Goal: Information Seeking & Learning: Learn about a topic

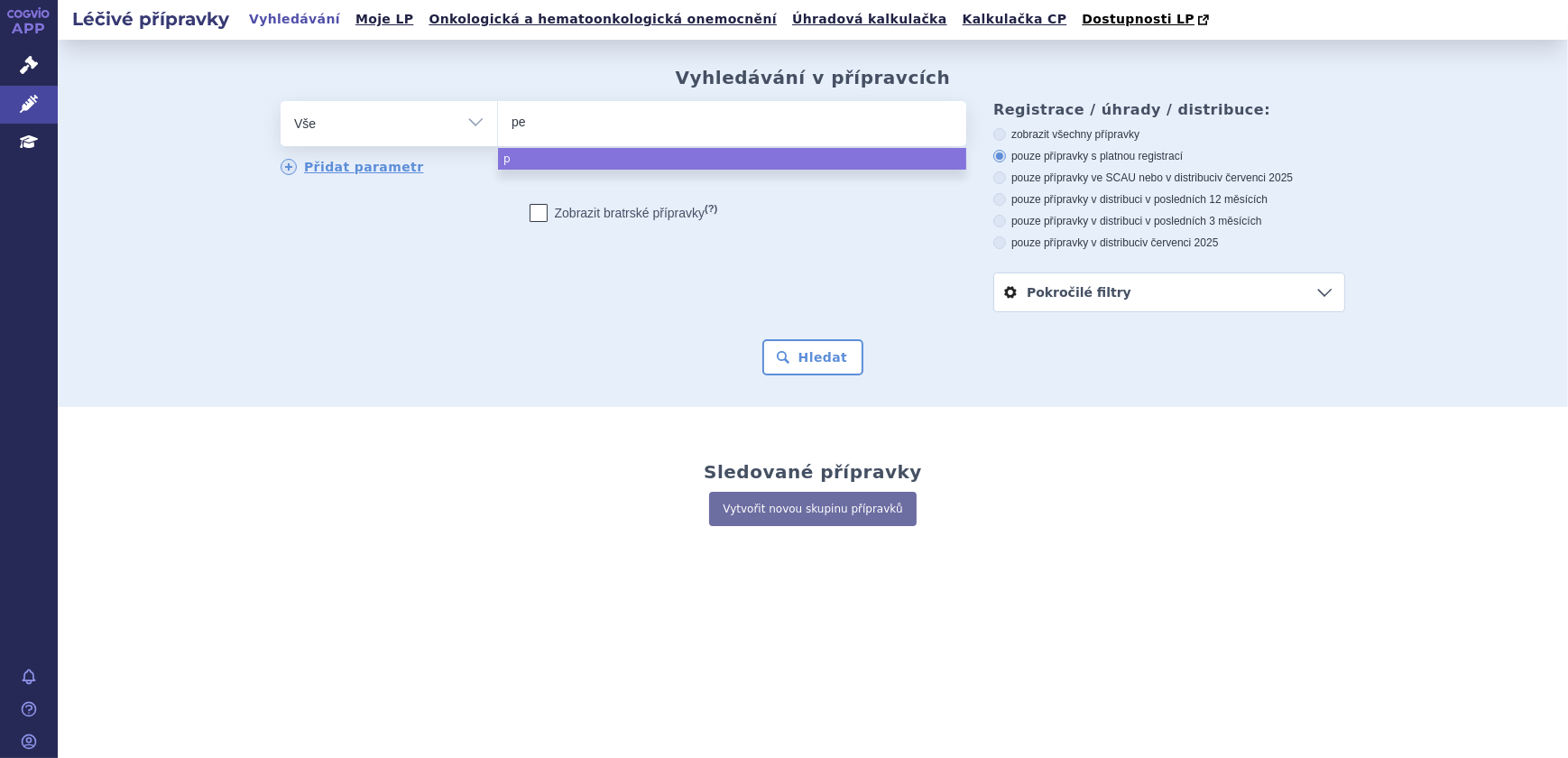
type input "pem"
type input "pembro"
type input "pembroli"
type input "pembroliz"
type input "pembrolizum"
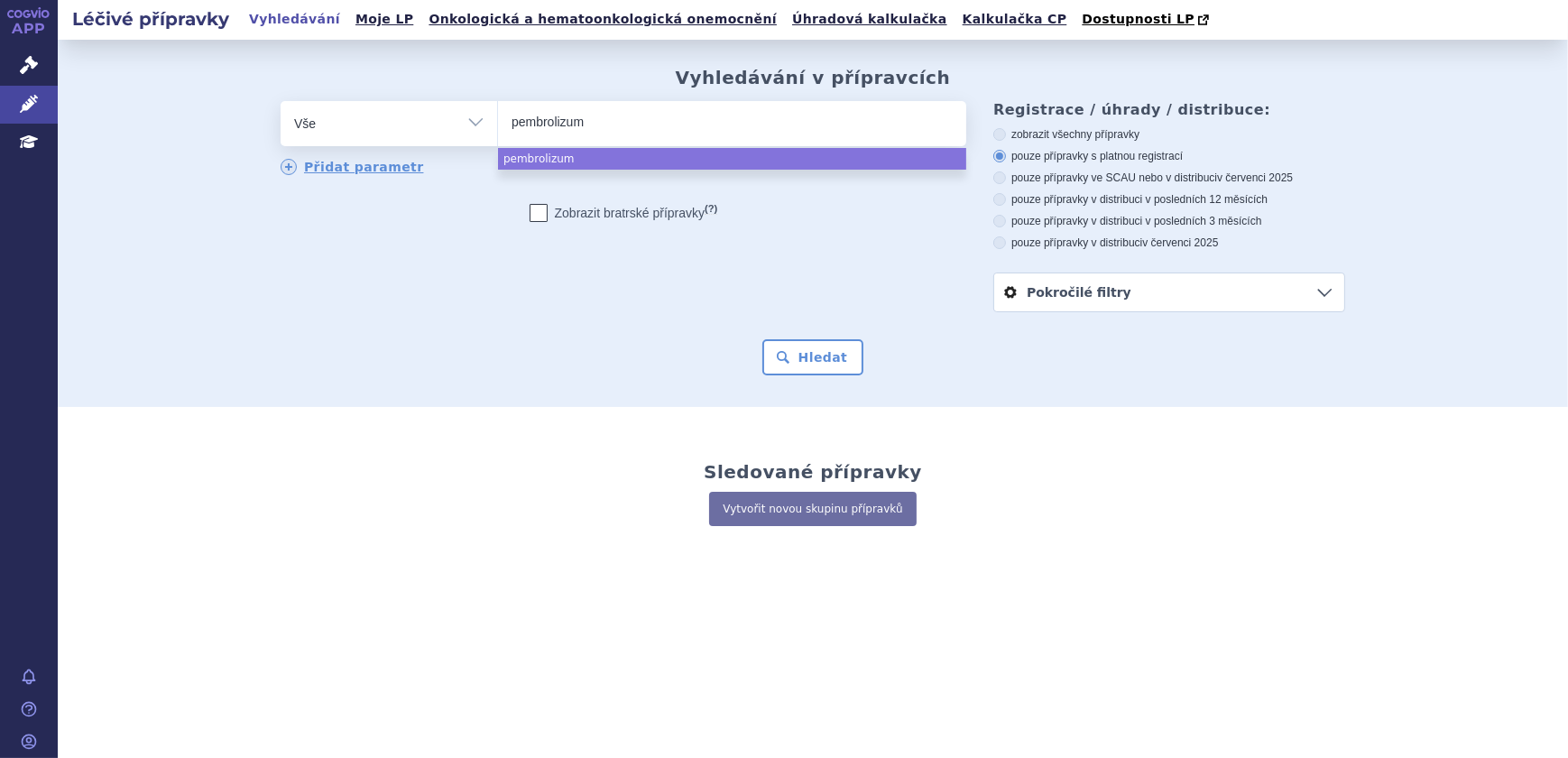
type input "pembrolizuma"
type input "[MEDICAL_DATA]"
select select "[MEDICAL_DATA]"
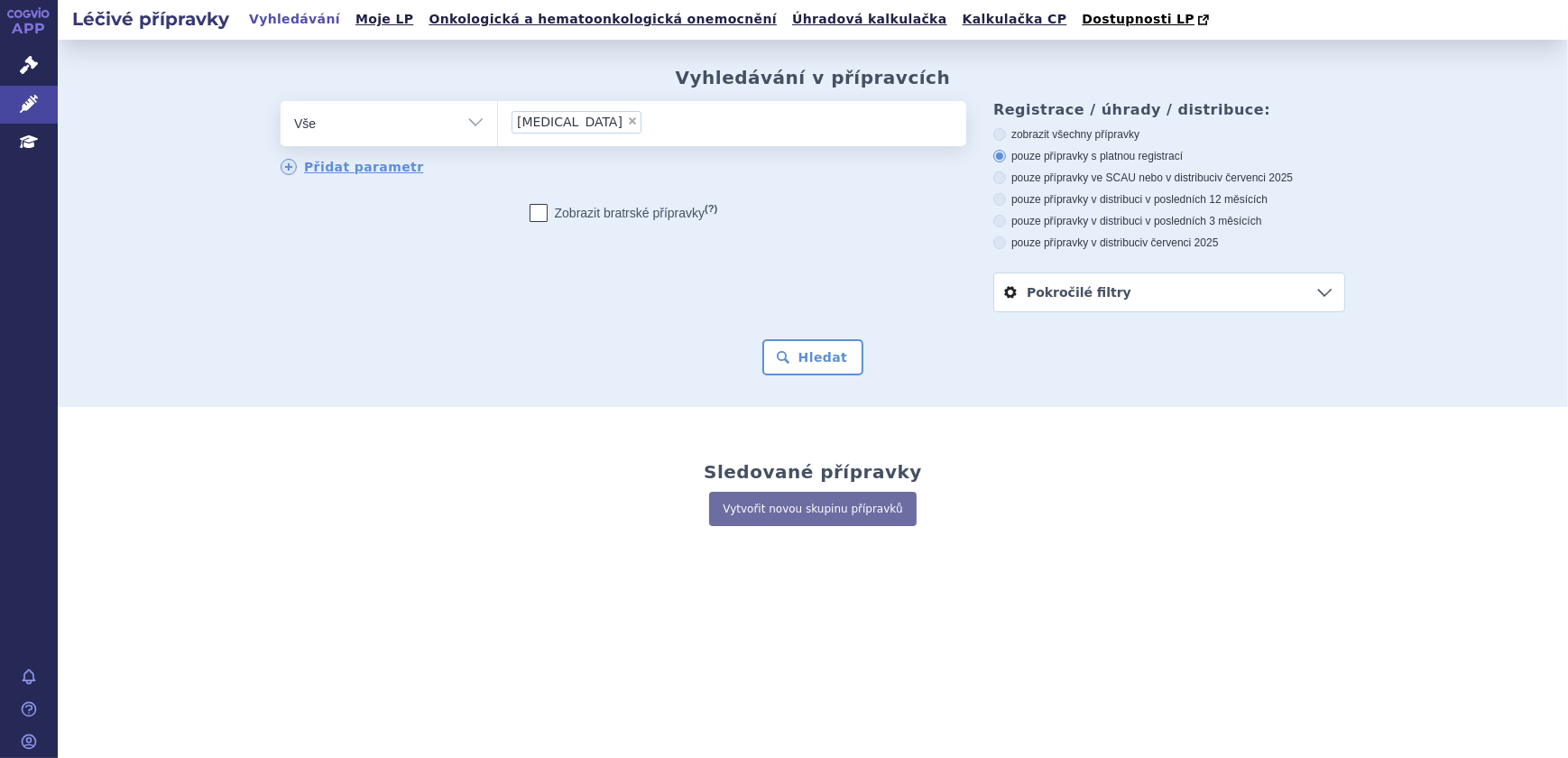
click at [802, 378] on div "Vyhledávání v přípravcích odstranit Vše Přípravek/SUKL kód MAH VPOIS ×" at bounding box center [813, 223] width 1510 height 367
click at [809, 358] on button "Hledat" at bounding box center [813, 356] width 102 height 36
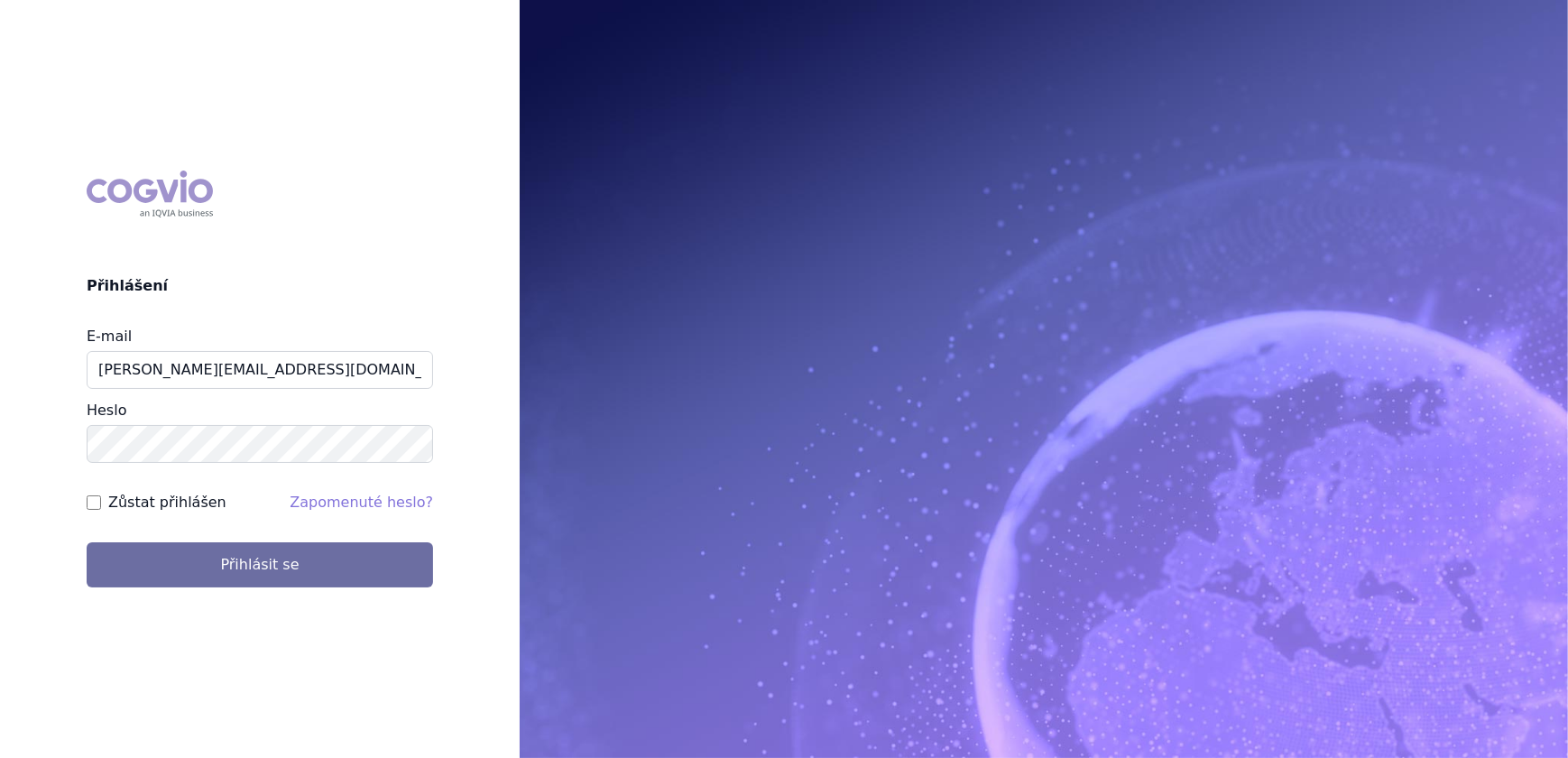
type input "katerina.chadimova@astrazeneca.com"
click at [195, 497] on label "Zůstat přihlášen" at bounding box center [168, 503] width 118 height 22
click at [101, 497] on input "Zůstat přihlášen" at bounding box center [94, 503] width 15 height 15
checkbox input "true"
click at [197, 593] on div "COGVIO Přihlášení E-mail katerina.chadimova@astrazeneca.com Heslo Zůstat přihlá…" at bounding box center [260, 379] width 520 height 446
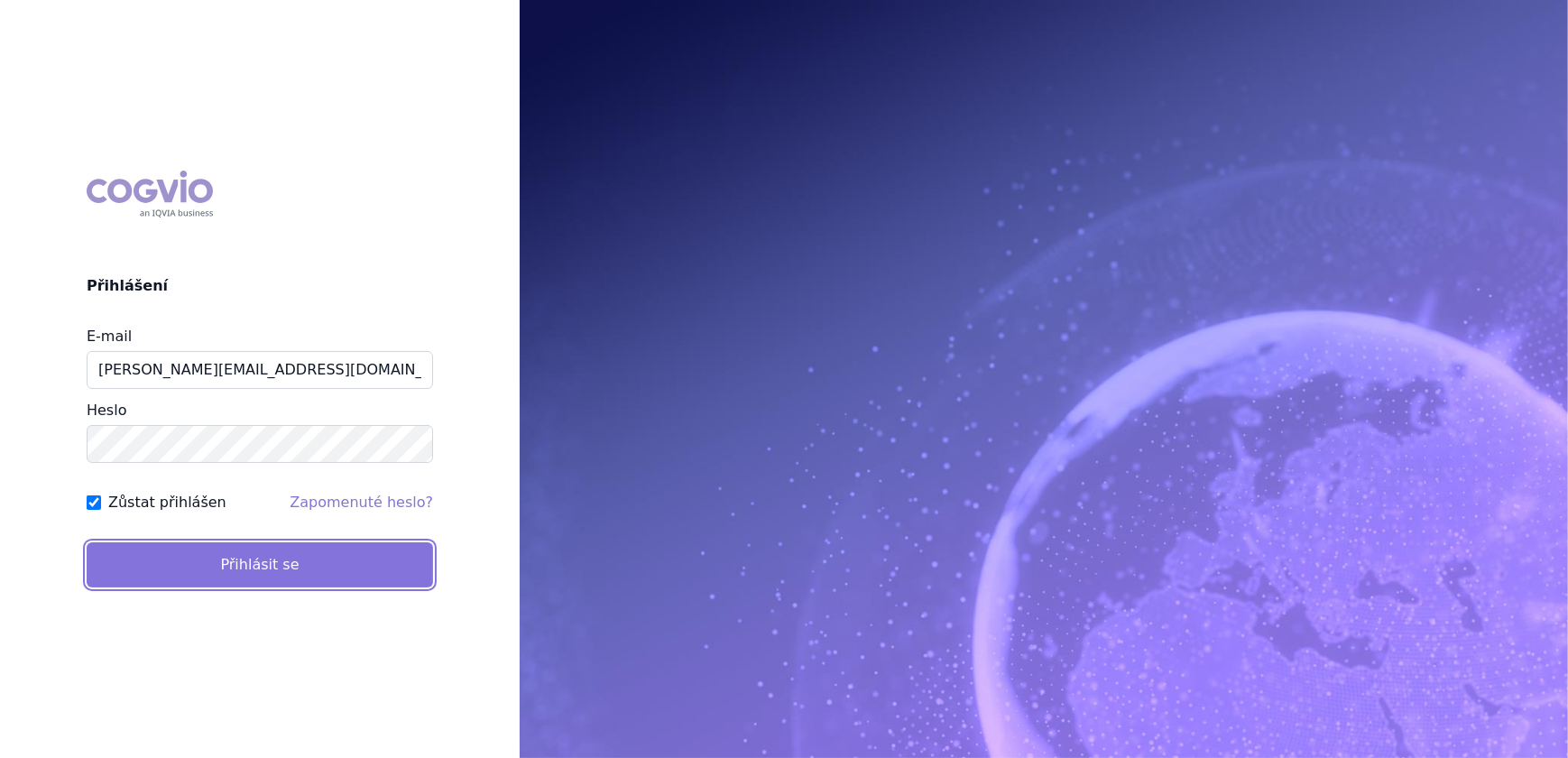
click at [195, 542] on button "Přihlásit se" at bounding box center [260, 565] width 346 height 45
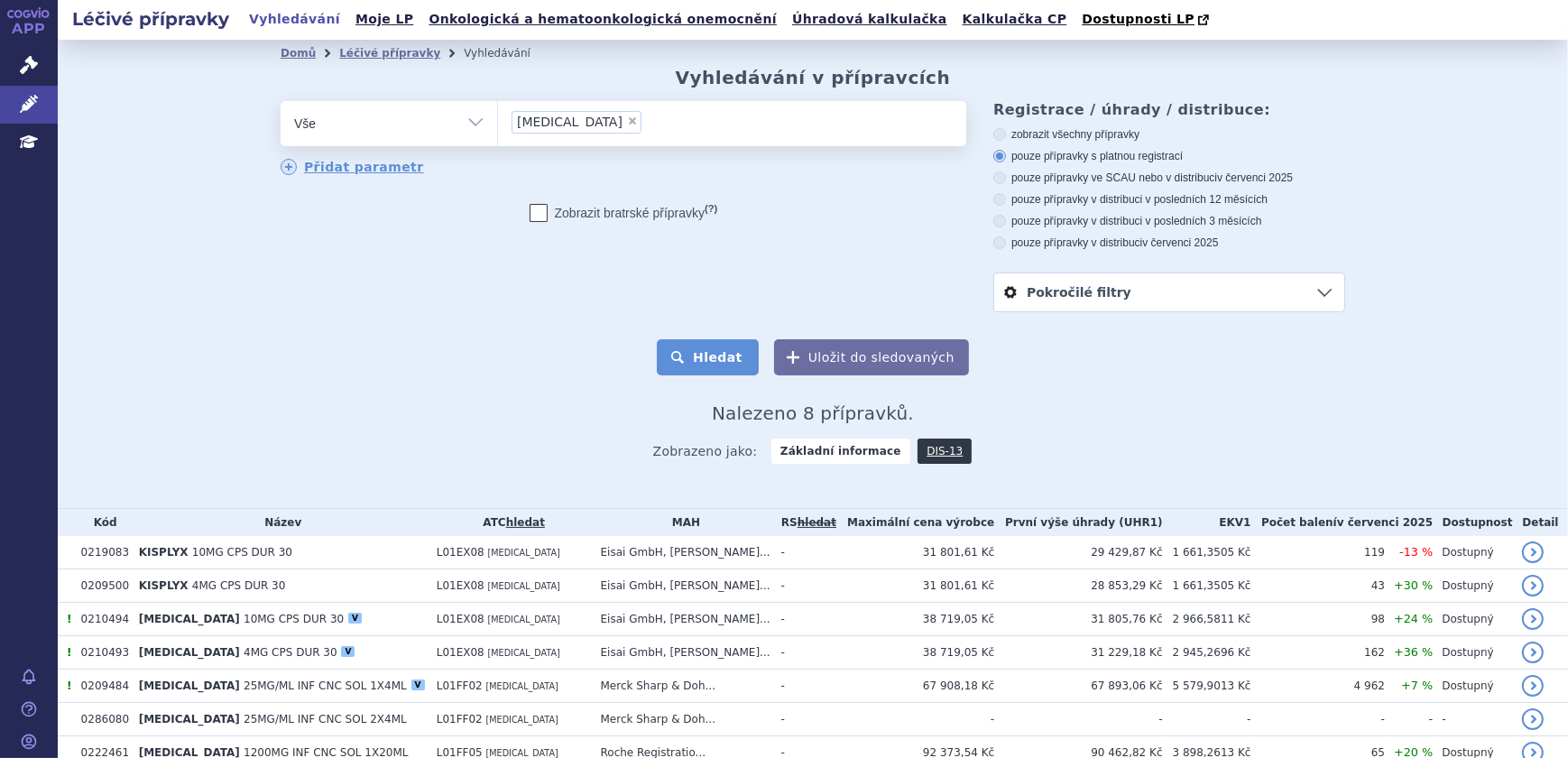
click at [698, 348] on button "Hledat" at bounding box center [708, 356] width 102 height 36
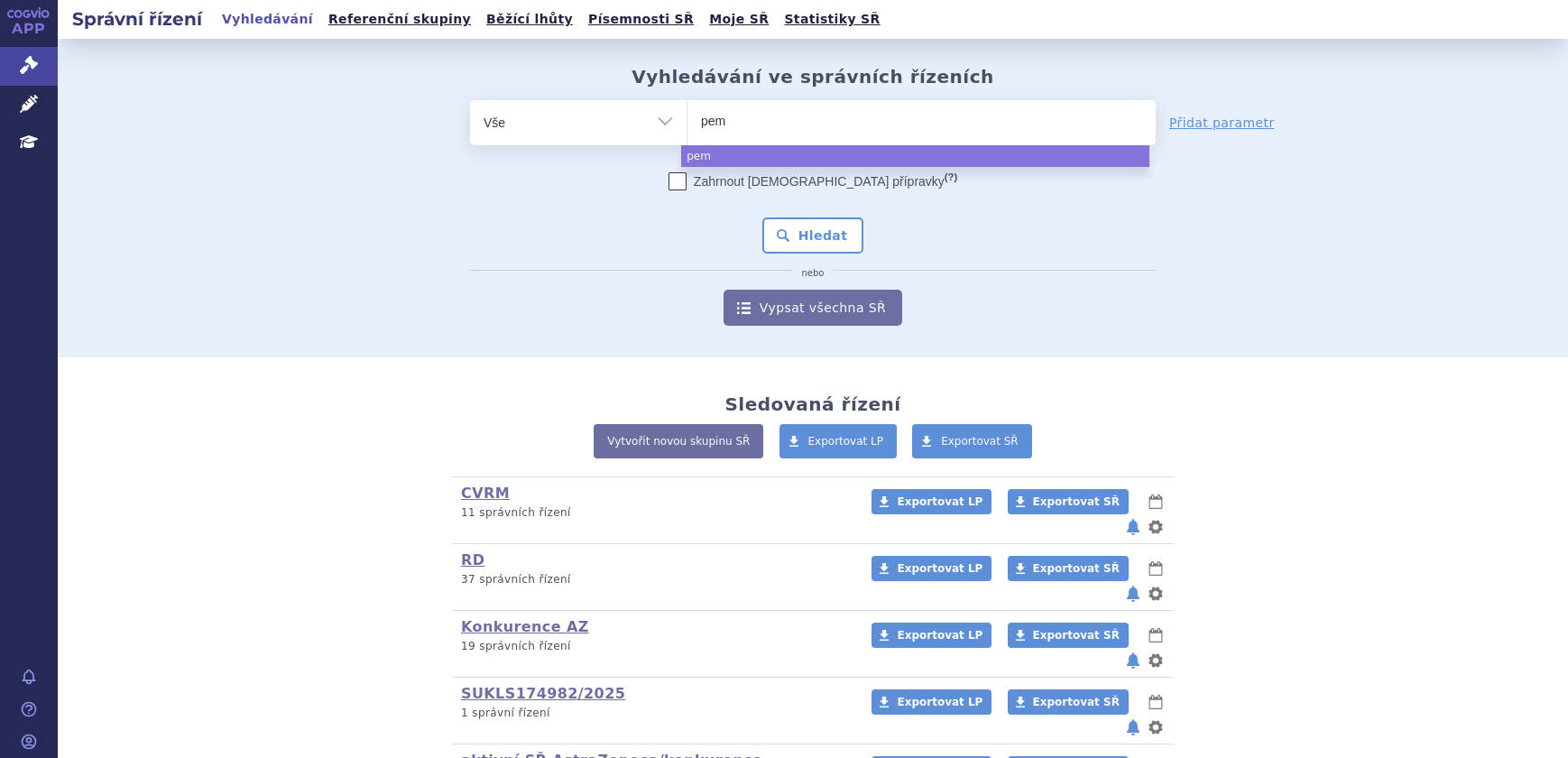
select select
type input "pemb"
type input "pembro"
type input "pembroliz"
type input "pembrolizu"
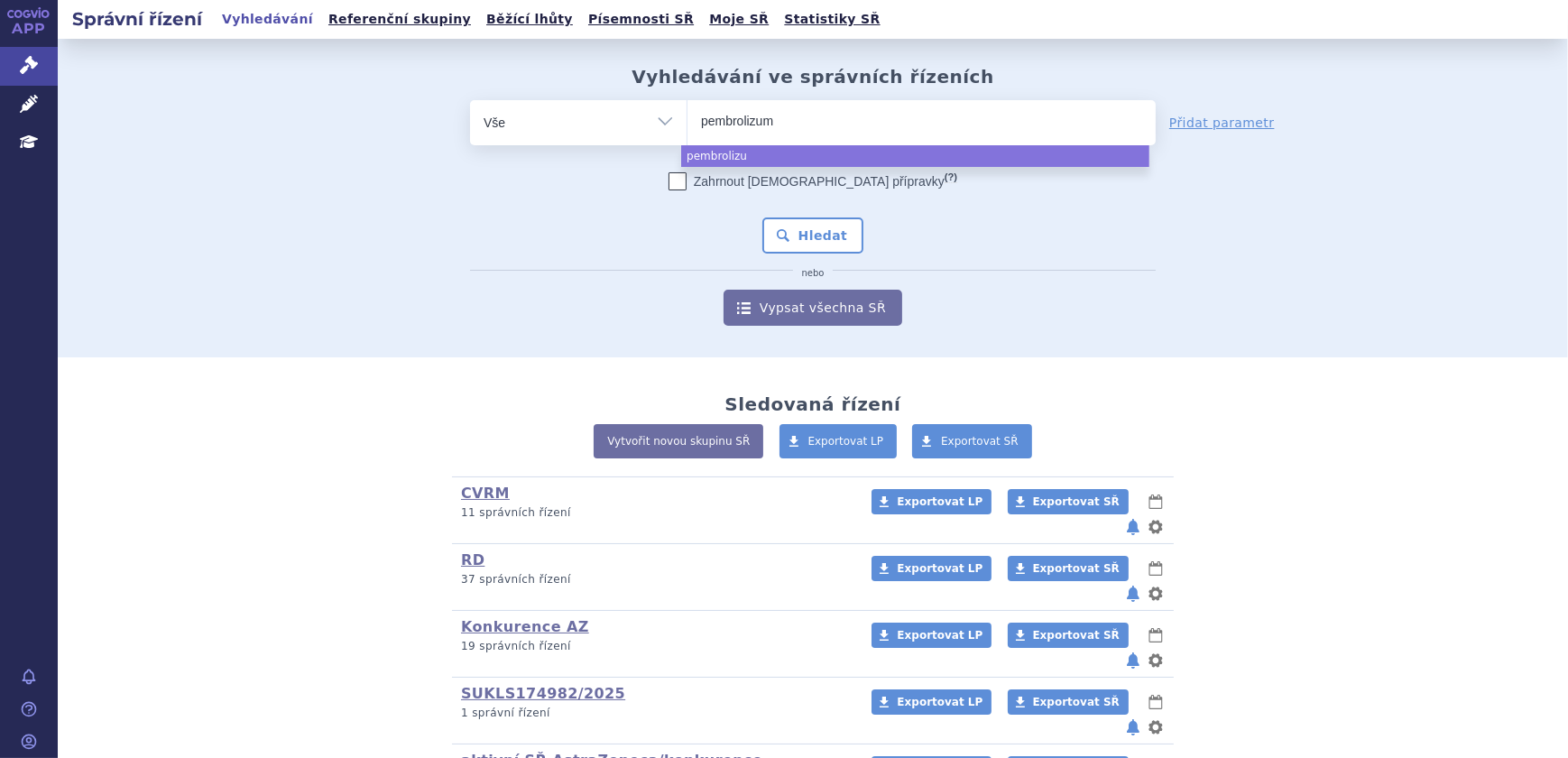
type input "pembrolizuma"
type input "pembrolizumab"
select select "pembrolizumab"
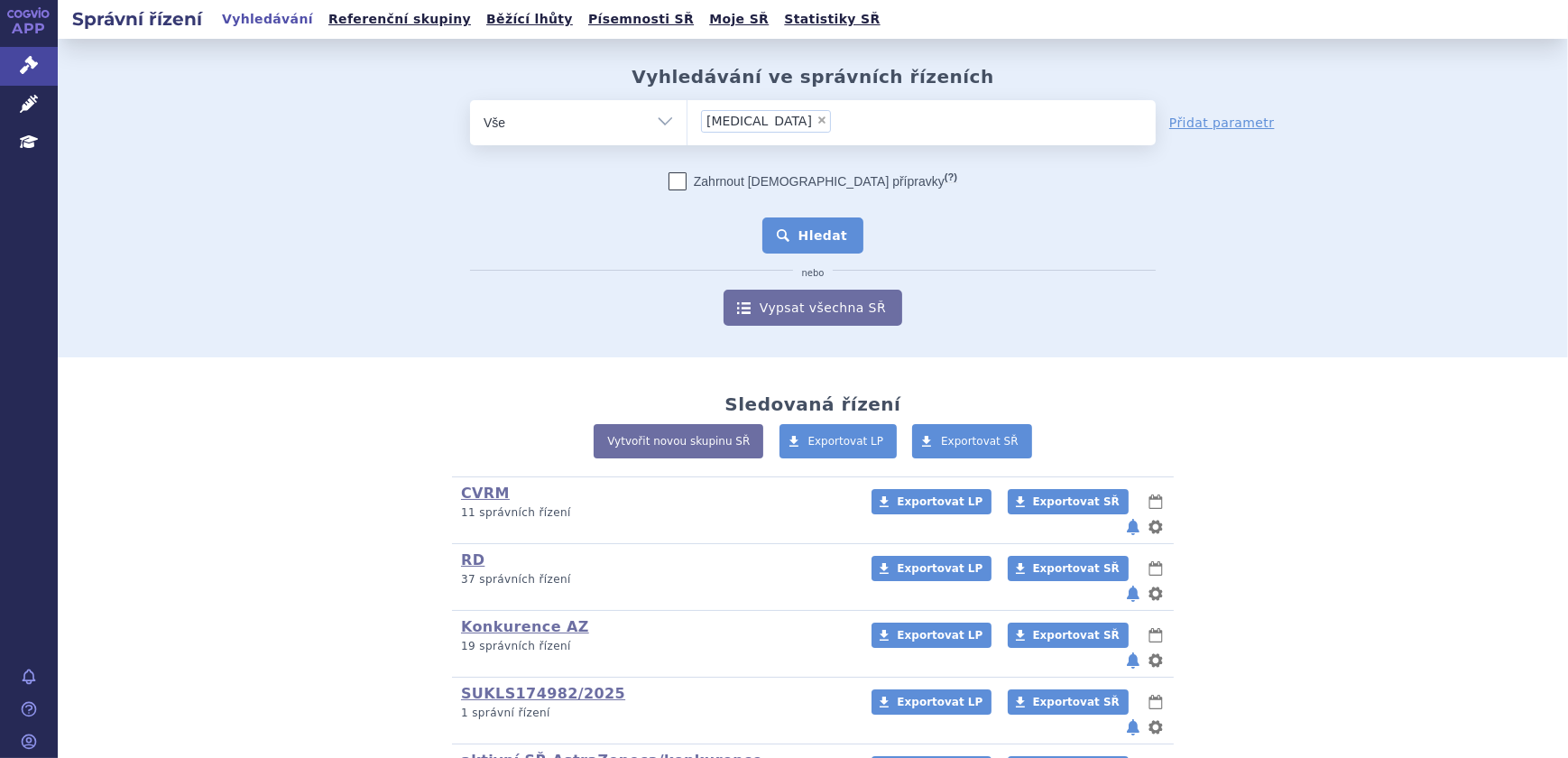
click at [826, 229] on button "Hledat" at bounding box center [813, 235] width 102 height 36
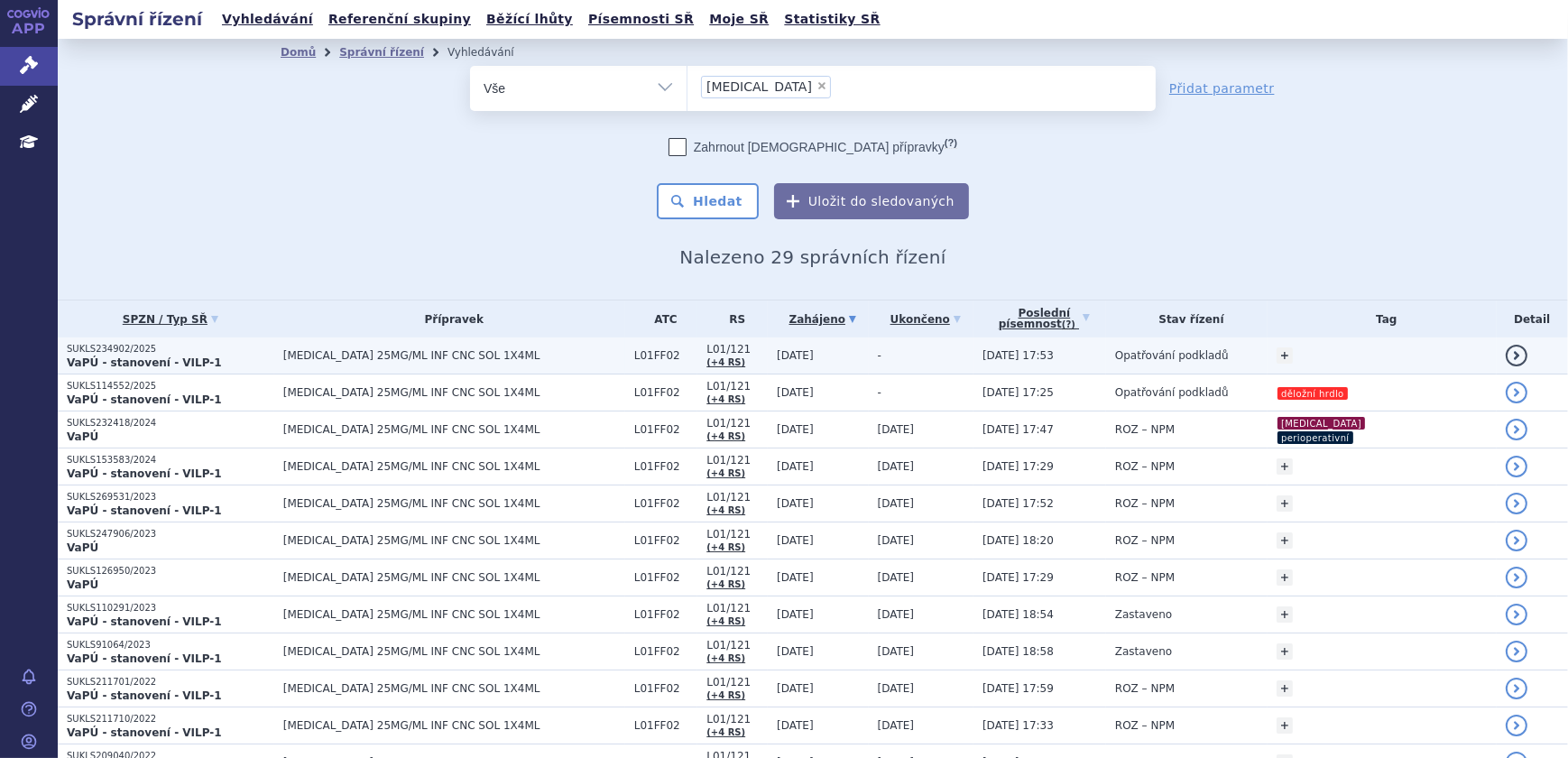
click at [1128, 356] on td "Opatřování podkladů" at bounding box center [1187, 356] width 161 height 37
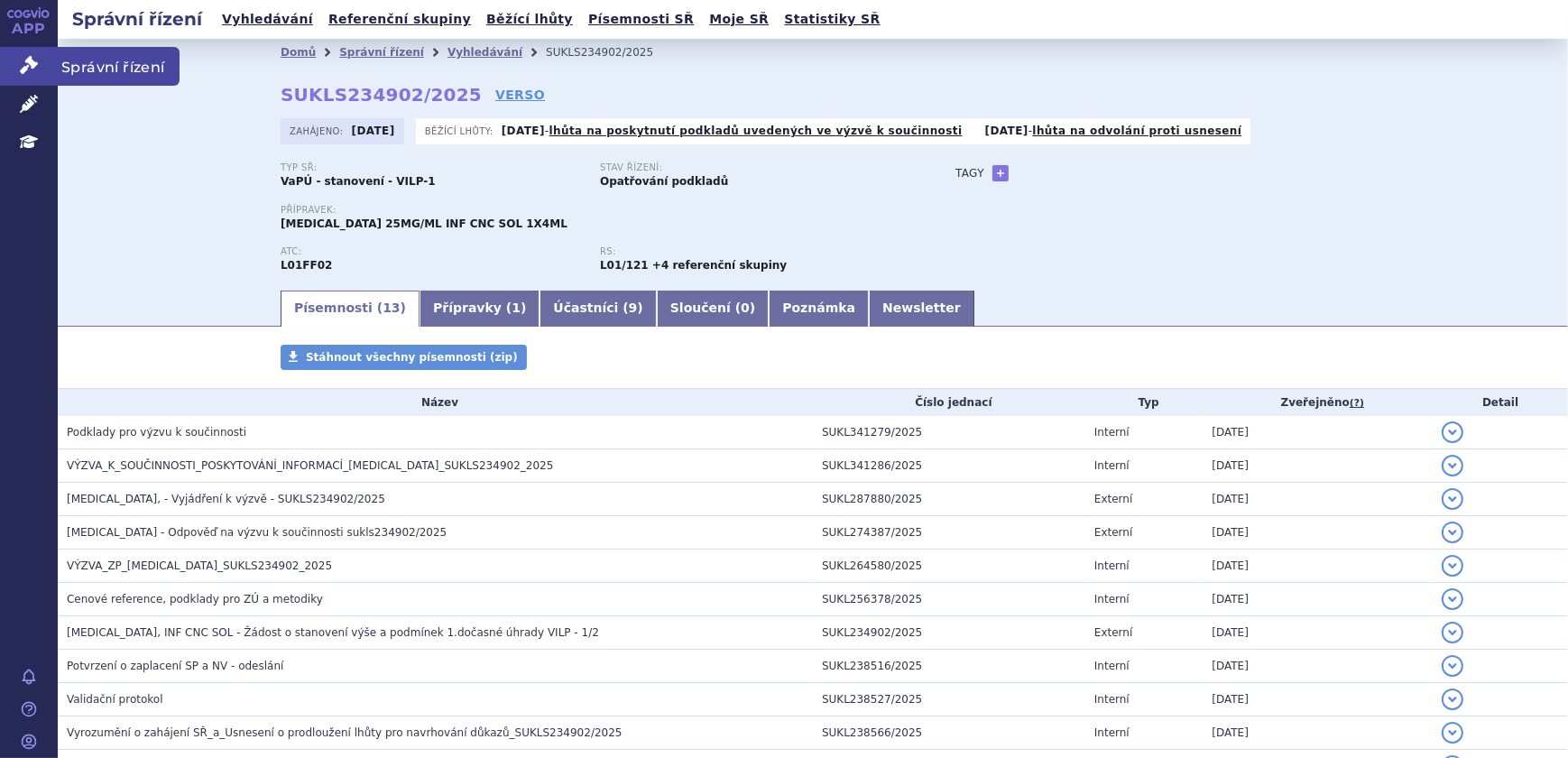
click at [44, 68] on link "Správní řízení" at bounding box center [29, 65] width 58 height 38
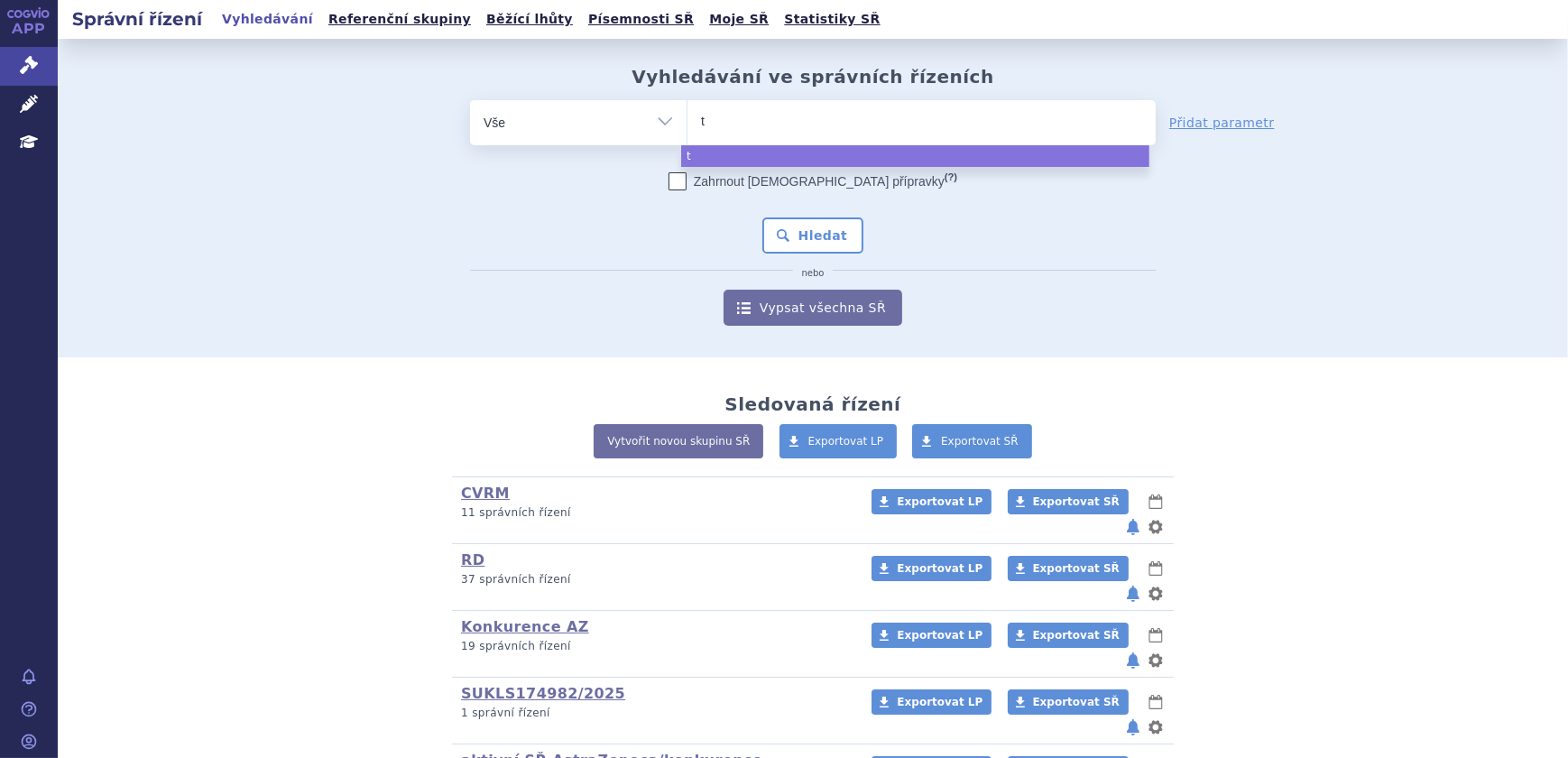
type input "ta"
type input "tagr"
type input "tagris"
type input "[MEDICAL_DATA]"
select select "[MEDICAL_DATA]"
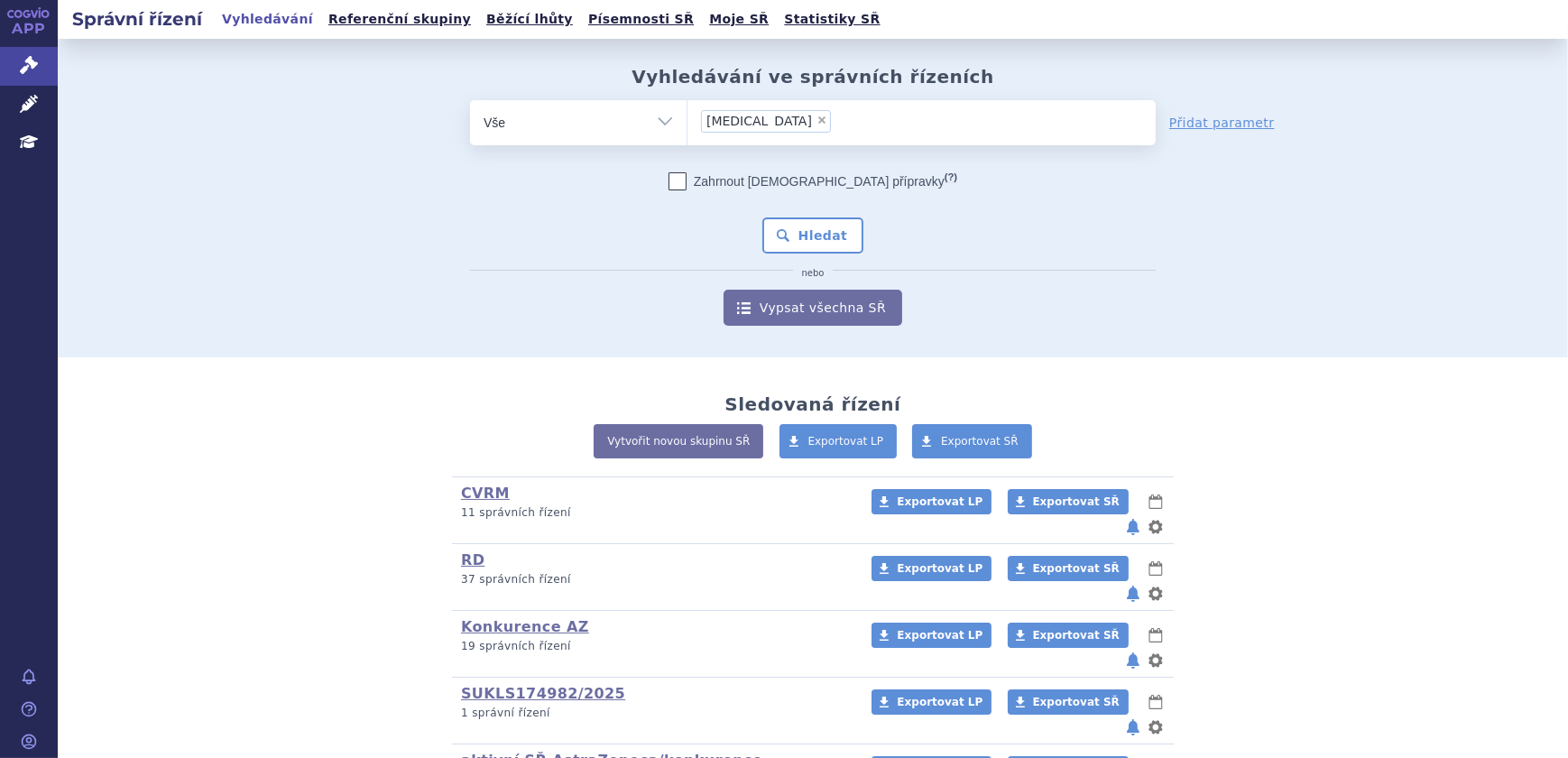
click at [809, 262] on div "Zahrnout bratrské přípravky (?) * Pozor, hledání dle vyhledávacího parametru In…" at bounding box center [813, 249] width 685 height 153
click at [813, 245] on button "Hledat" at bounding box center [813, 235] width 102 height 36
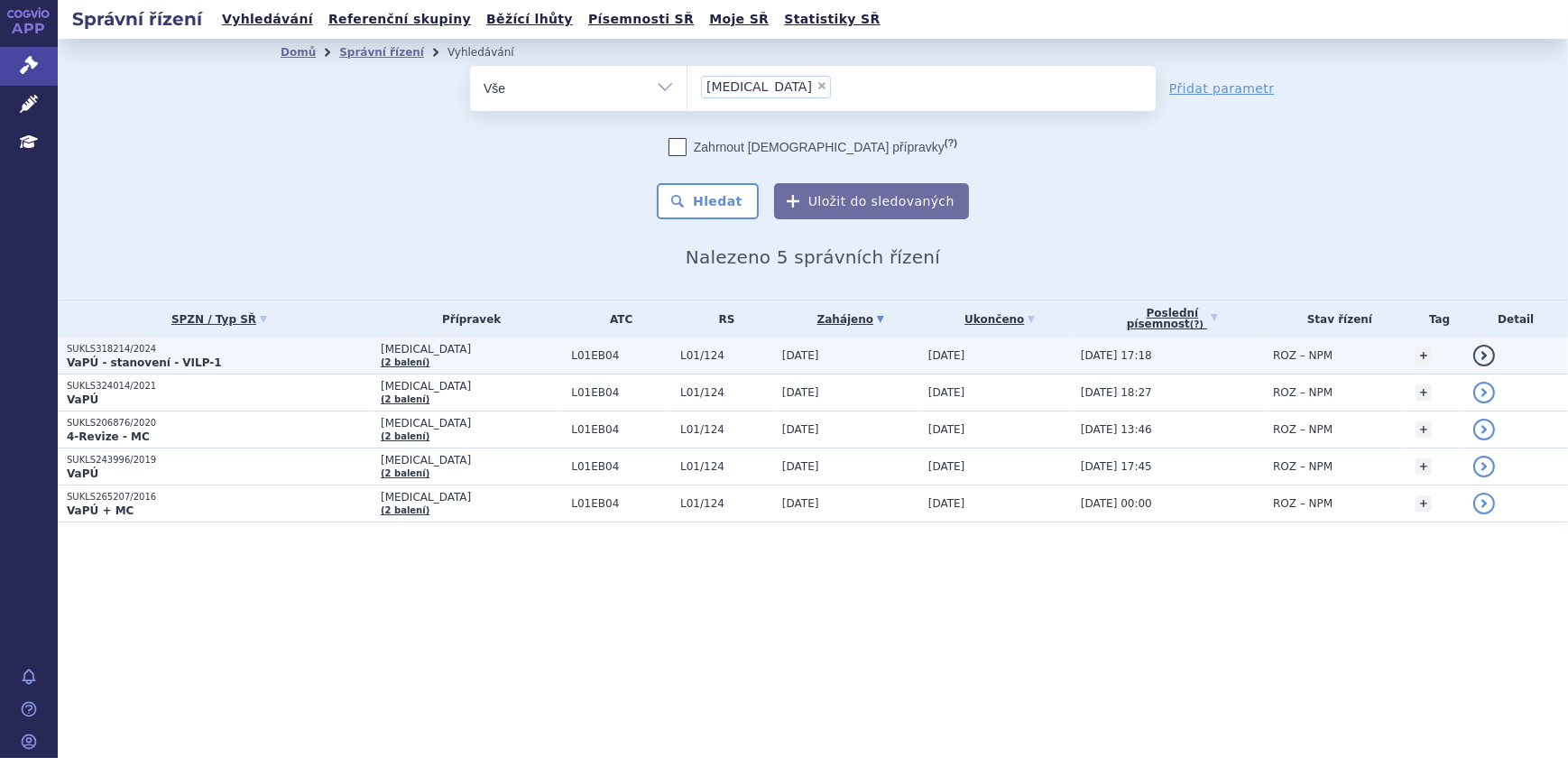
click at [1015, 368] on td "[DATE]" at bounding box center [995, 356] width 152 height 37
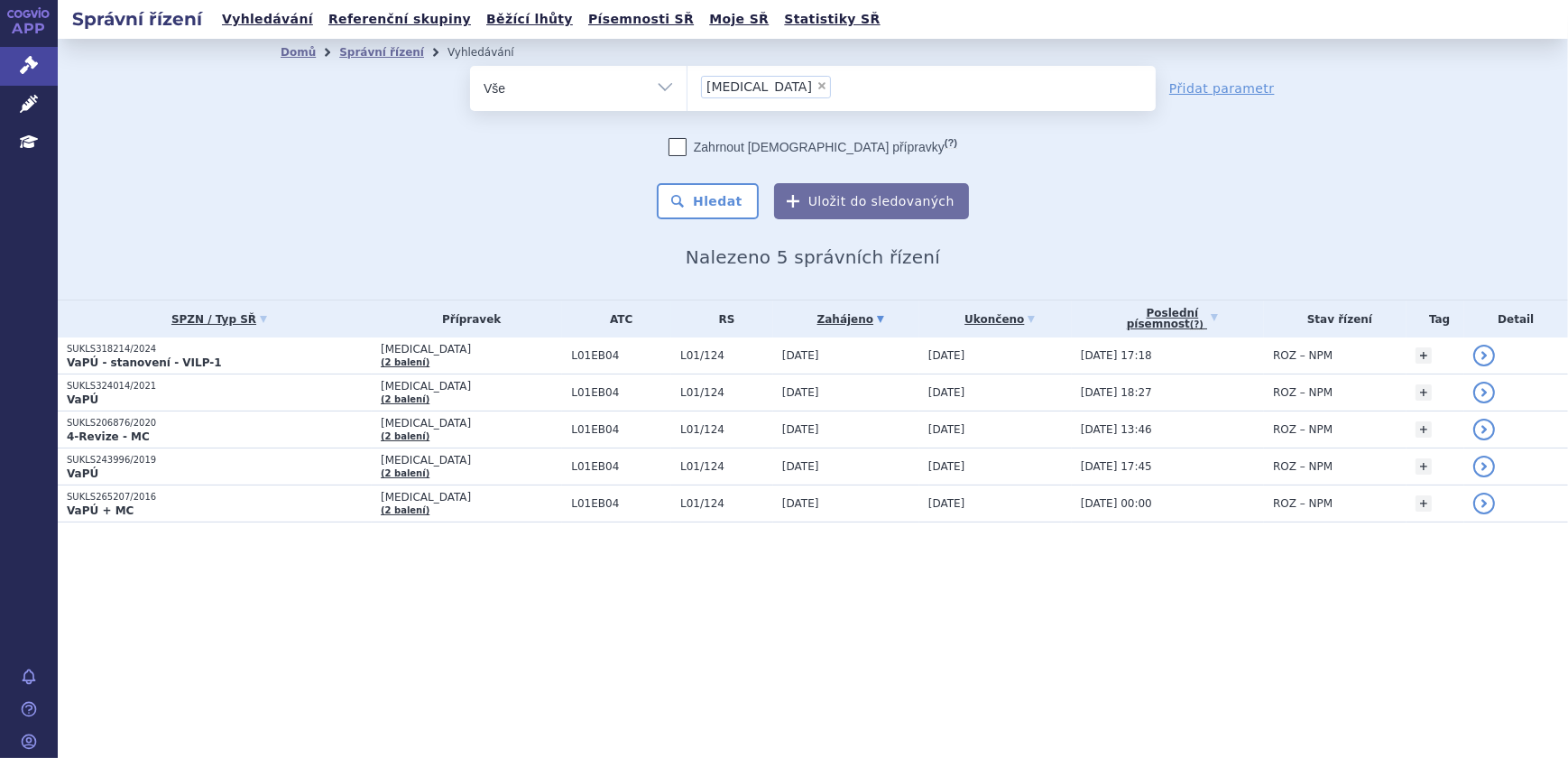
click at [1050, 35] on div "Správní řízení Vyhledávání Referenční skupiny Běžící lhůty Písemnosti SŘ Moje S…" at bounding box center [813, 19] width 1510 height 39
